Goal: Navigation & Orientation: Find specific page/section

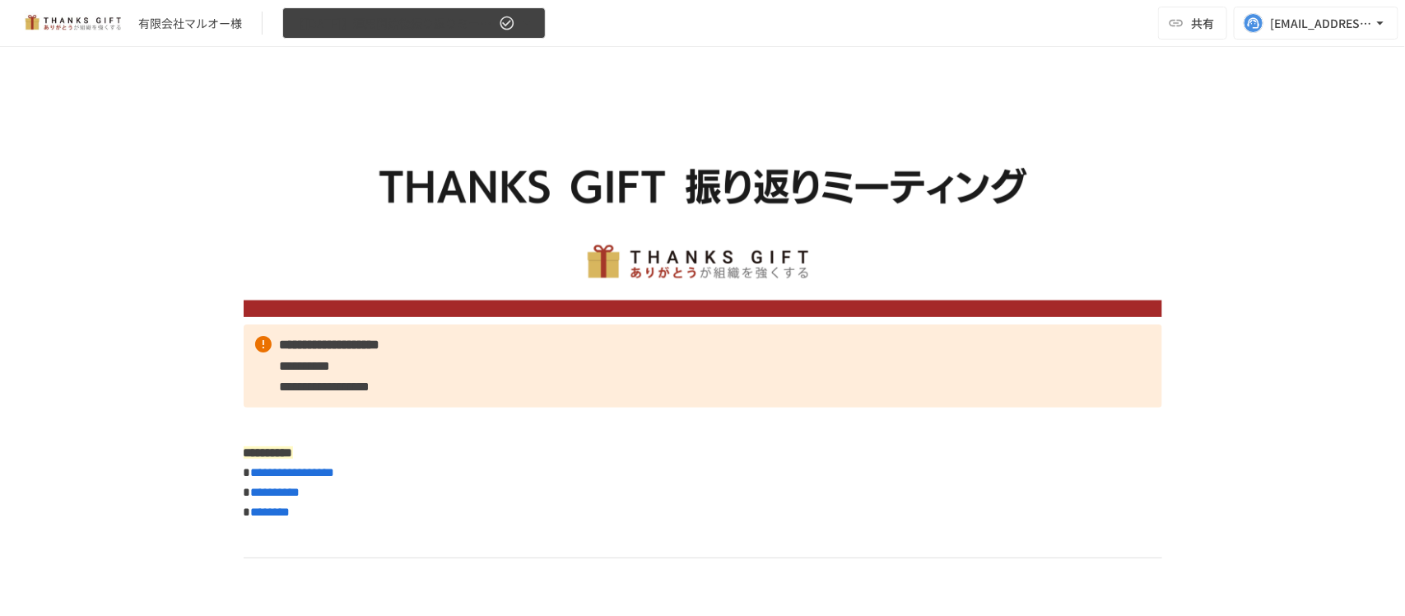
click at [385, 31] on span "【[DATE]】運用開始後振り返りミーティング" at bounding box center [394, 23] width 203 height 21
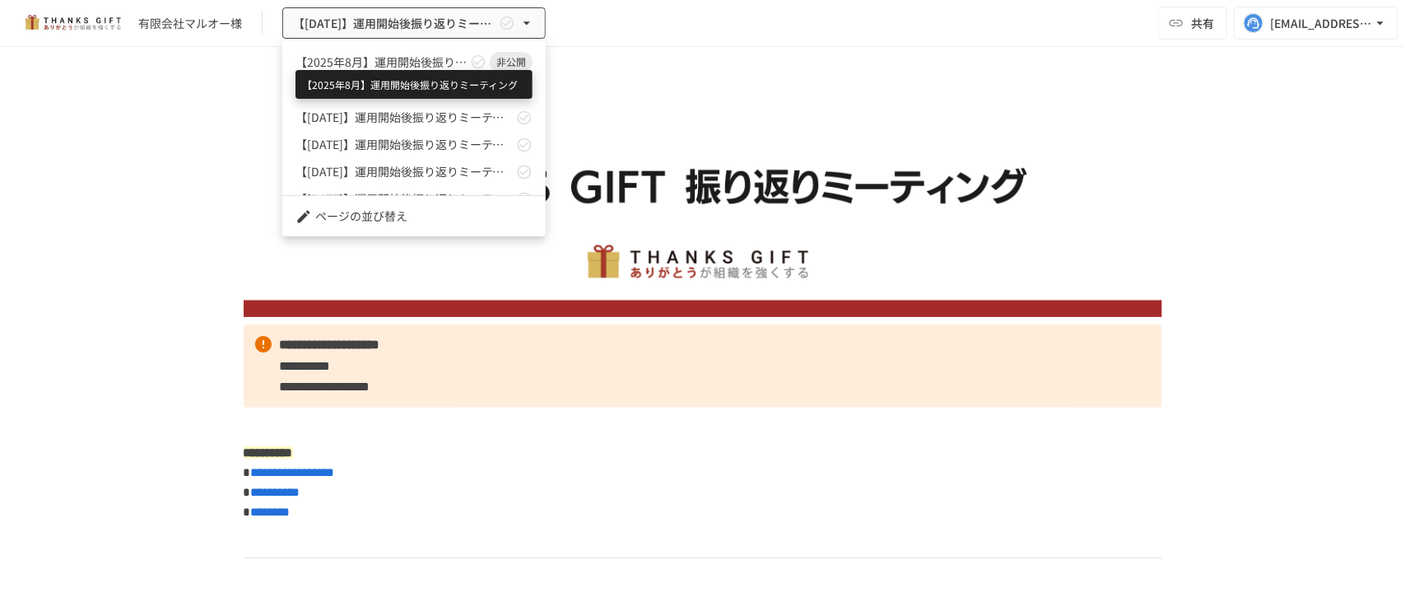
click at [375, 66] on span "【2025年8月】運用開始後振り返りミーティング" at bounding box center [381, 62] width 171 height 17
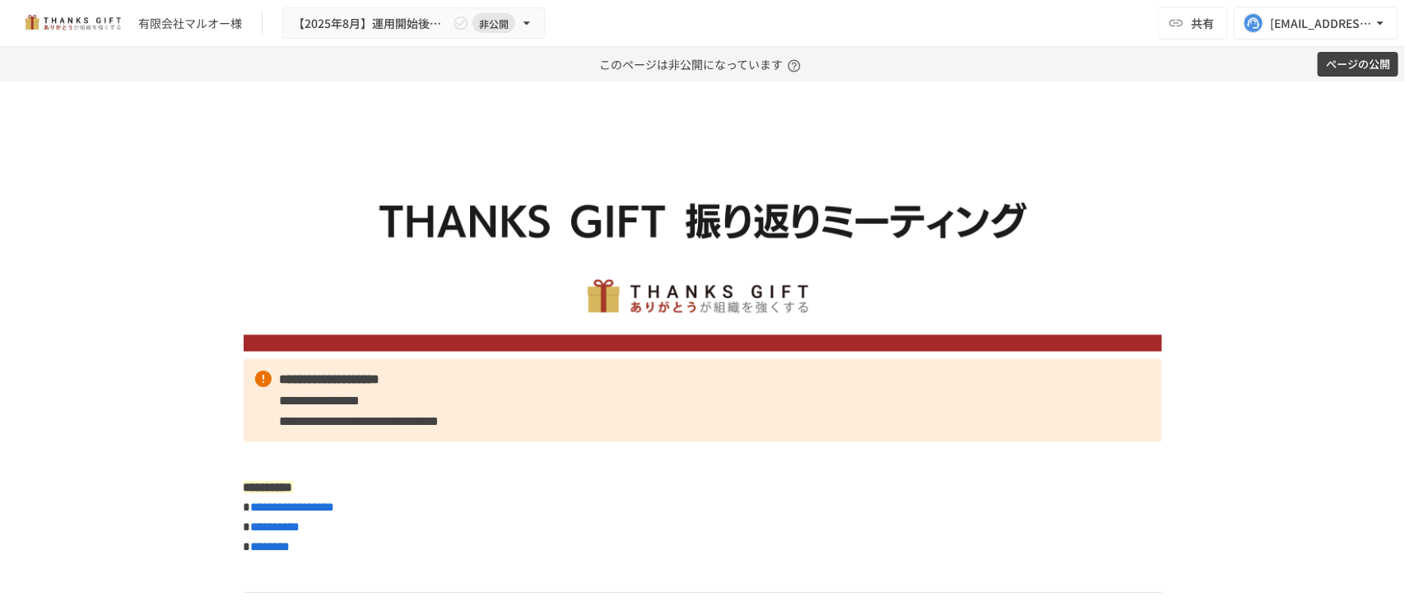
click at [100, 249] on div "**********" at bounding box center [702, 349] width 1405 height 534
click at [443, 10] on button "【[DATE]】運用開始後振り返りミーティング 非公開" at bounding box center [413, 23] width 263 height 32
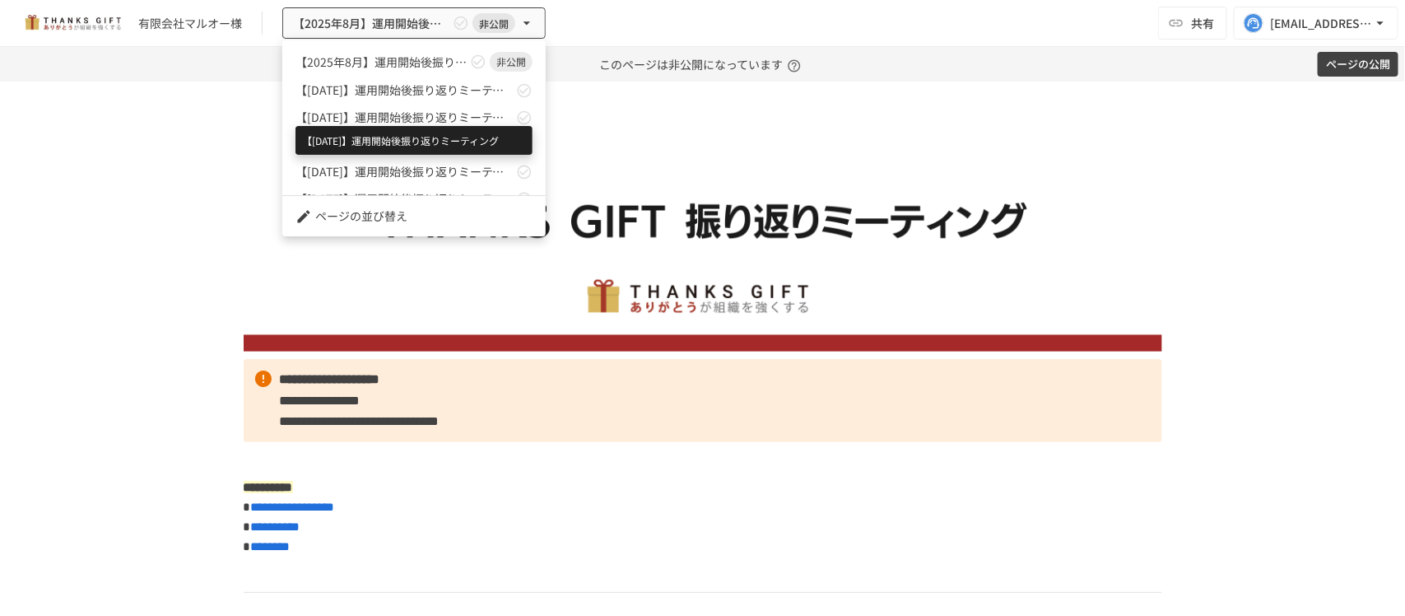
click at [405, 111] on span "【[DATE]】運用開始後振り返りミーティング" at bounding box center [404, 117] width 217 height 17
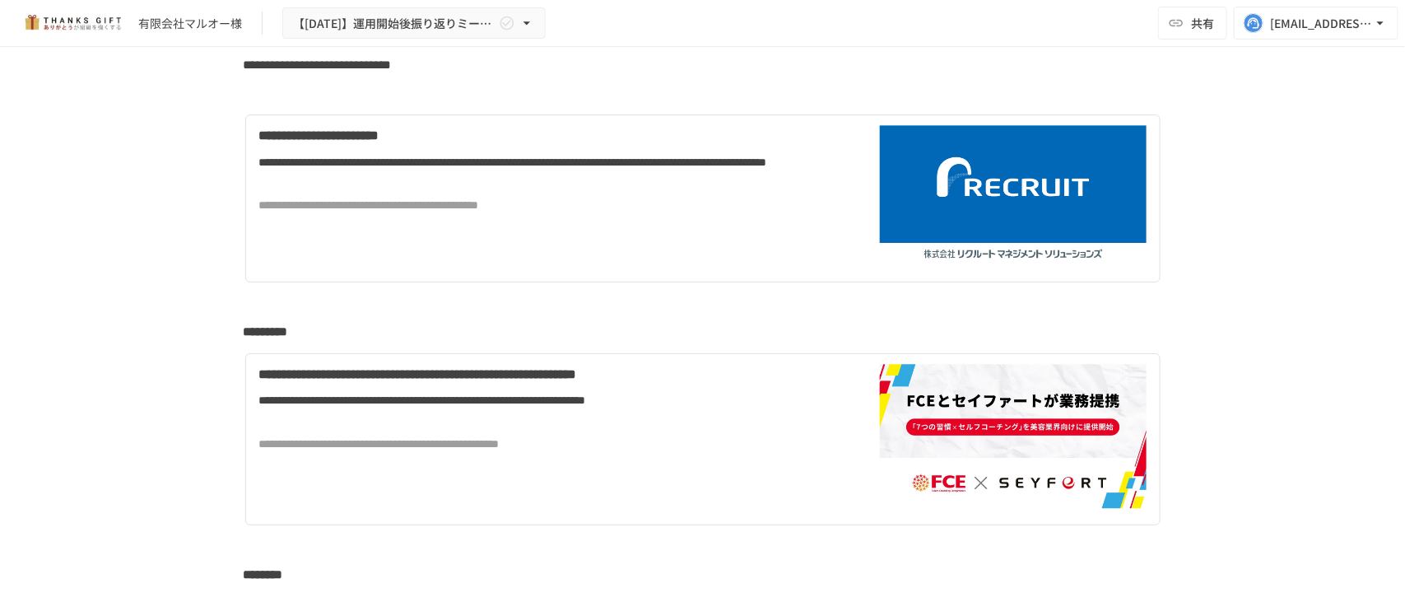
scroll to position [7373, 0]
